Goal: Task Accomplishment & Management: Complete application form

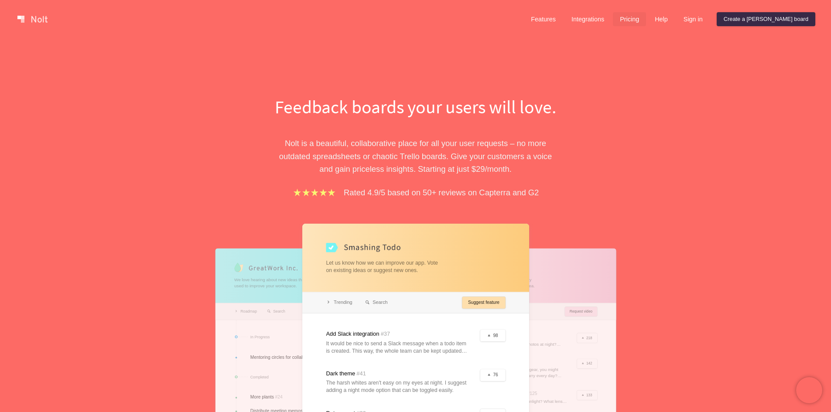
click at [646, 18] on link "Pricing" at bounding box center [629, 19] width 33 height 14
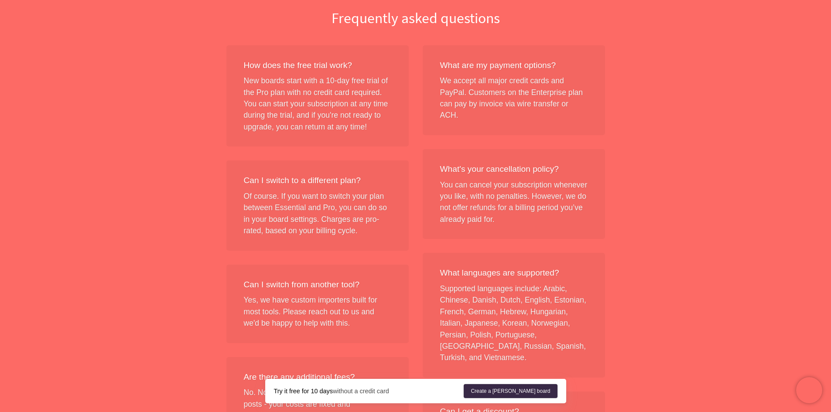
scroll to position [1037, 0]
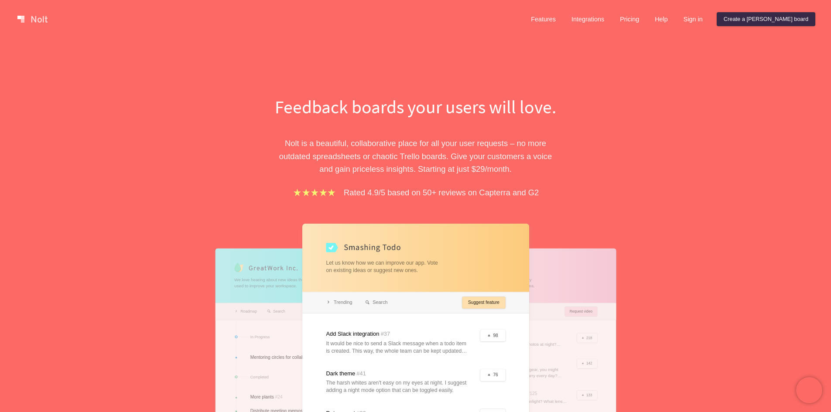
drag, startPoint x: 659, startPoint y: 17, endPoint x: 636, endPoint y: 51, distance: 40.9
click at [784, 15] on link "Create a [PERSON_NAME] board" at bounding box center [766, 19] width 99 height 14
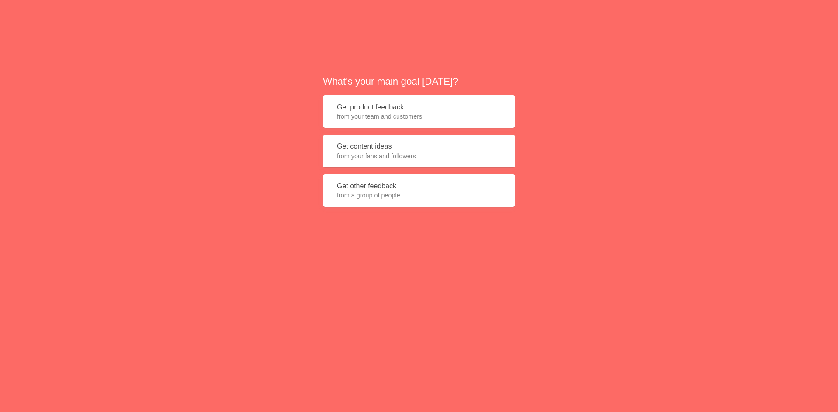
click at [374, 109] on button "Get product feedback from your team and customers" at bounding box center [419, 112] width 192 height 33
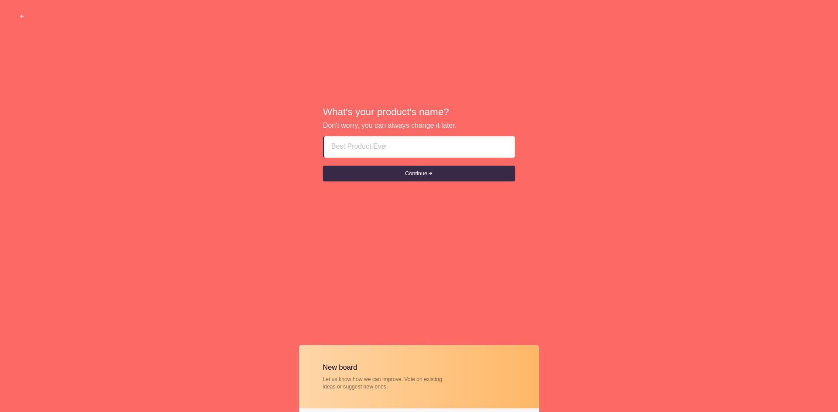
click at [21, 16] on span "button" at bounding box center [22, 17] width 6 height 6
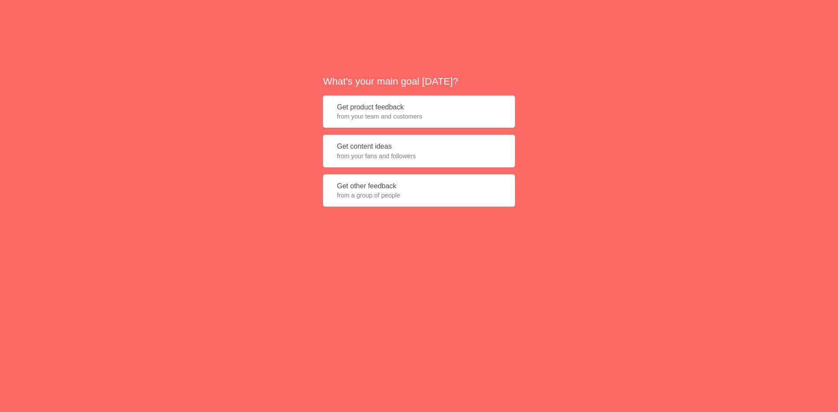
click at [391, 155] on span "from your fans and followers" at bounding box center [419, 156] width 164 height 9
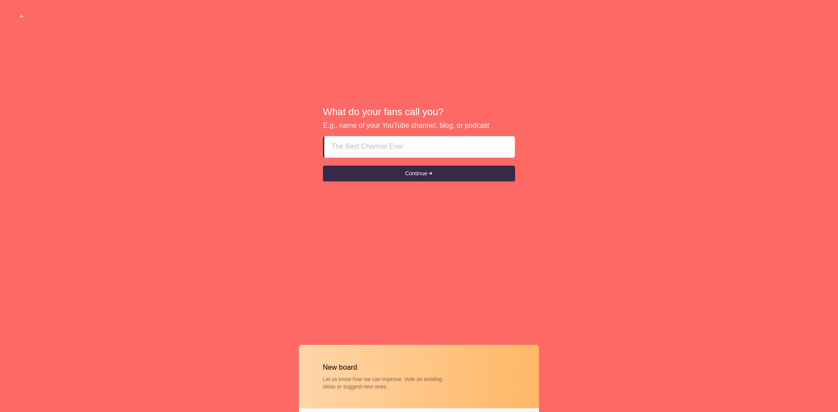
click at [388, 148] on input at bounding box center [419, 147] width 176 height 21
click at [396, 173] on button "Continue" at bounding box center [419, 174] width 192 height 16
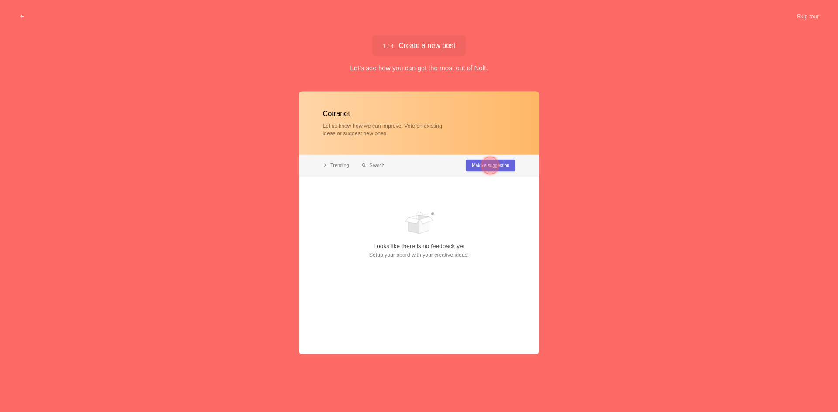
type input "Cotranet"
click at [486, 167] on div at bounding box center [489, 165] width 17 height 17
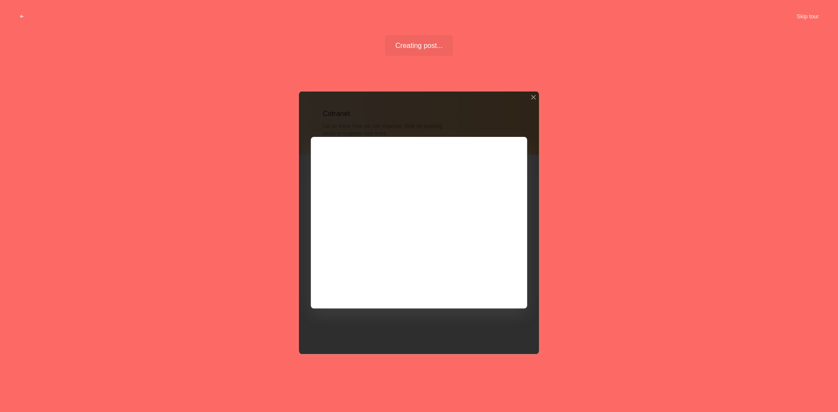
click at [486, 305] on div at bounding box center [419, 223] width 240 height 263
click at [482, 278] on div at bounding box center [419, 223] width 240 height 263
click at [398, 220] on div at bounding box center [419, 223] width 240 height 263
drag, startPoint x: 494, startPoint y: 142, endPoint x: 530, endPoint y: 115, distance: 44.5
click at [495, 142] on div at bounding box center [419, 223] width 240 height 263
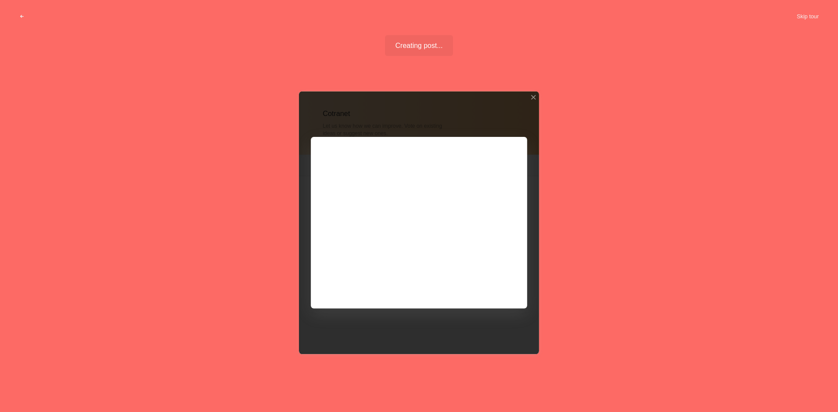
click at [425, 43] on div "Creating post... Well done!" at bounding box center [419, 45] width 69 height 21
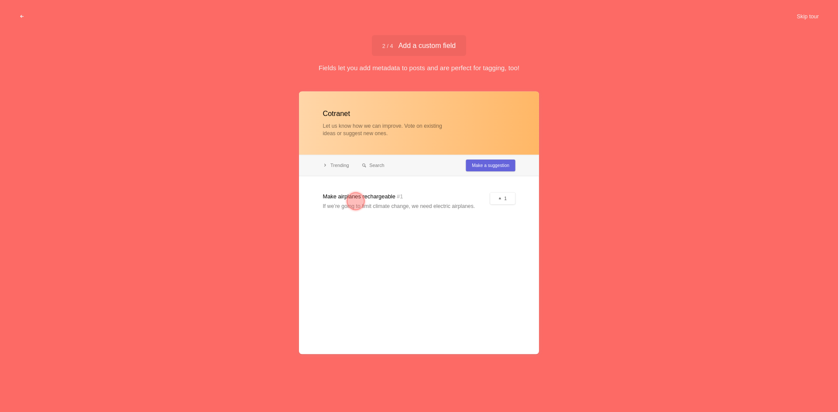
click at [505, 148] on div at bounding box center [419, 223] width 240 height 263
click at [807, 19] on button "Skip tour" at bounding box center [807, 17] width 43 height 16
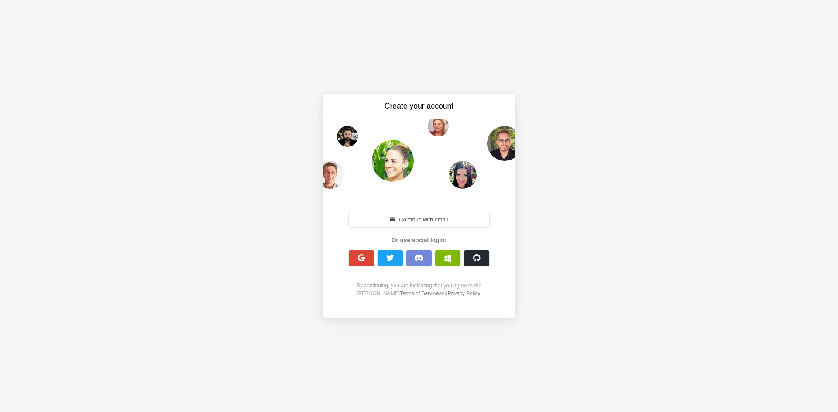
click at [449, 211] on div "Continue with email" at bounding box center [419, 219] width 150 height 19
click at [442, 225] on button "Continue with email" at bounding box center [419, 220] width 141 height 16
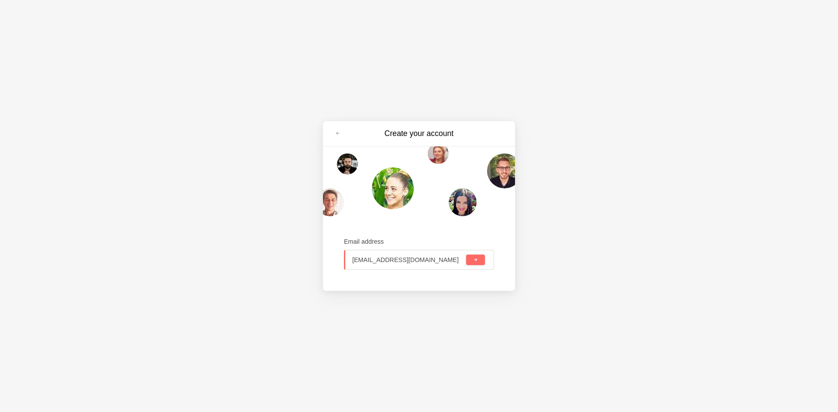
type input "[EMAIL_ADDRESS][DOMAIN_NAME]"
click at [478, 260] on button "submit" at bounding box center [475, 260] width 19 height 10
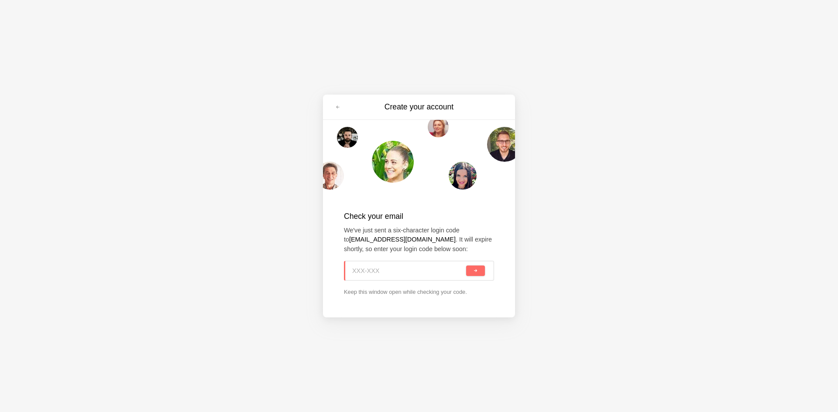
paste input "3Z6-74D"
type input "3Z6-74D"
click at [472, 271] on button "submit" at bounding box center [475, 271] width 19 height 10
